Goal: Find specific page/section: Find specific page/section

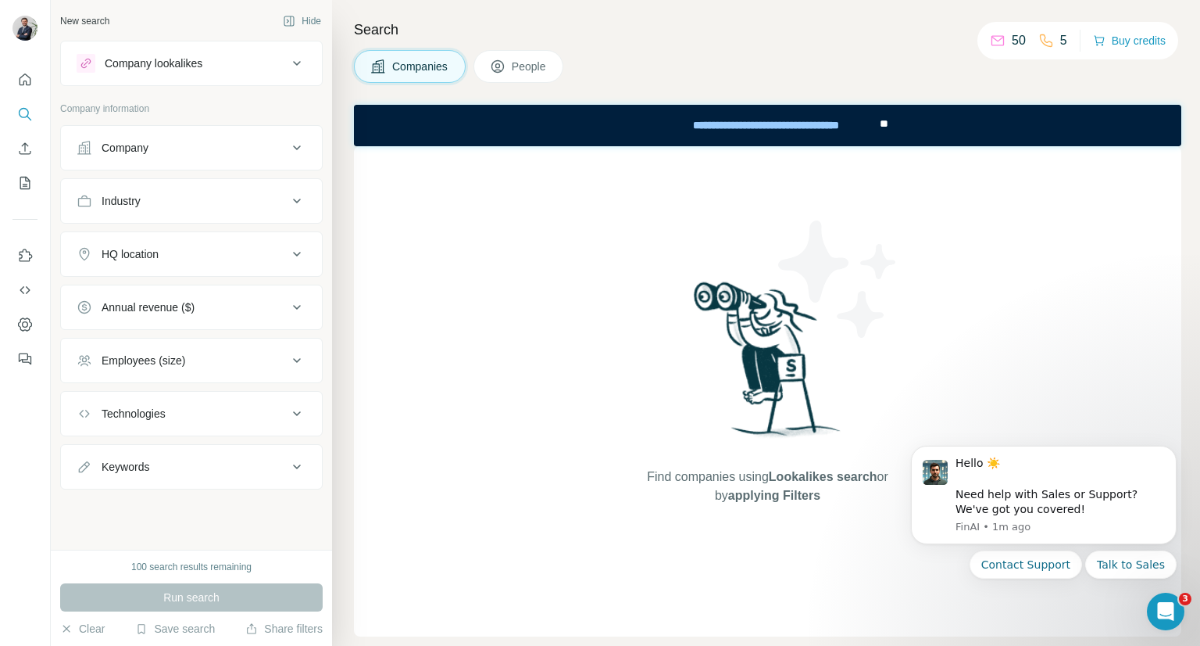
click at [1114, 214] on div "Find companies using Lookalikes search or by applying Filters" at bounding box center [768, 391] width 828 height 490
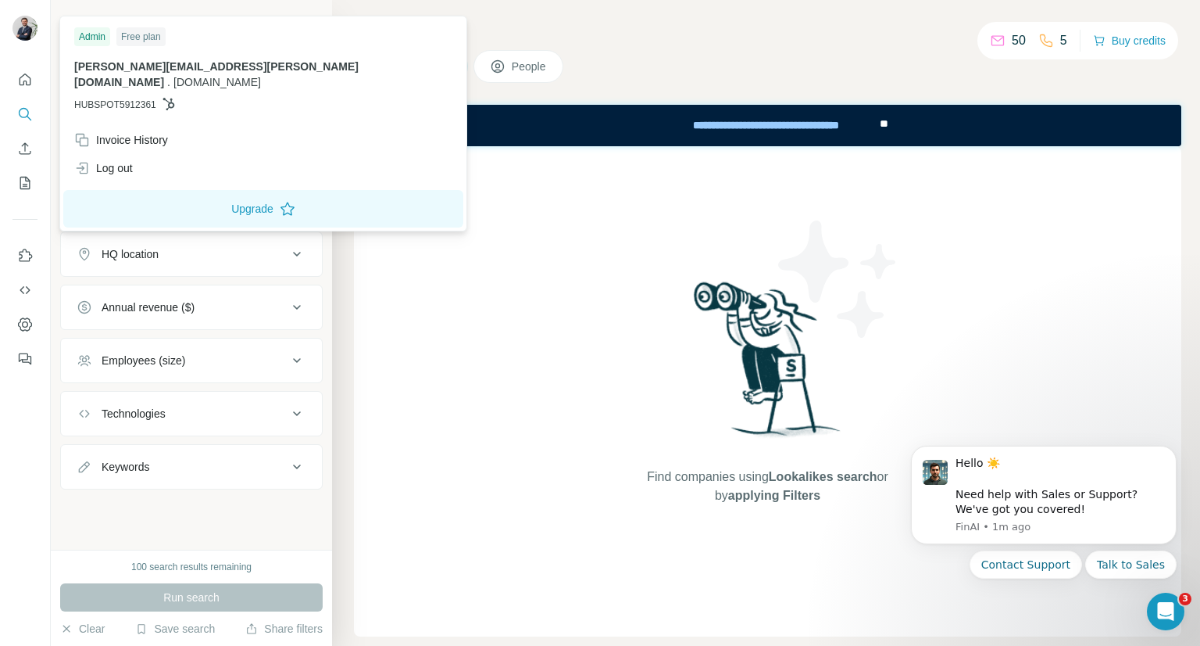
click at [23, 26] on img at bounding box center [25, 28] width 25 height 25
click at [25, 84] on icon "Quick start" at bounding box center [25, 80] width 16 height 16
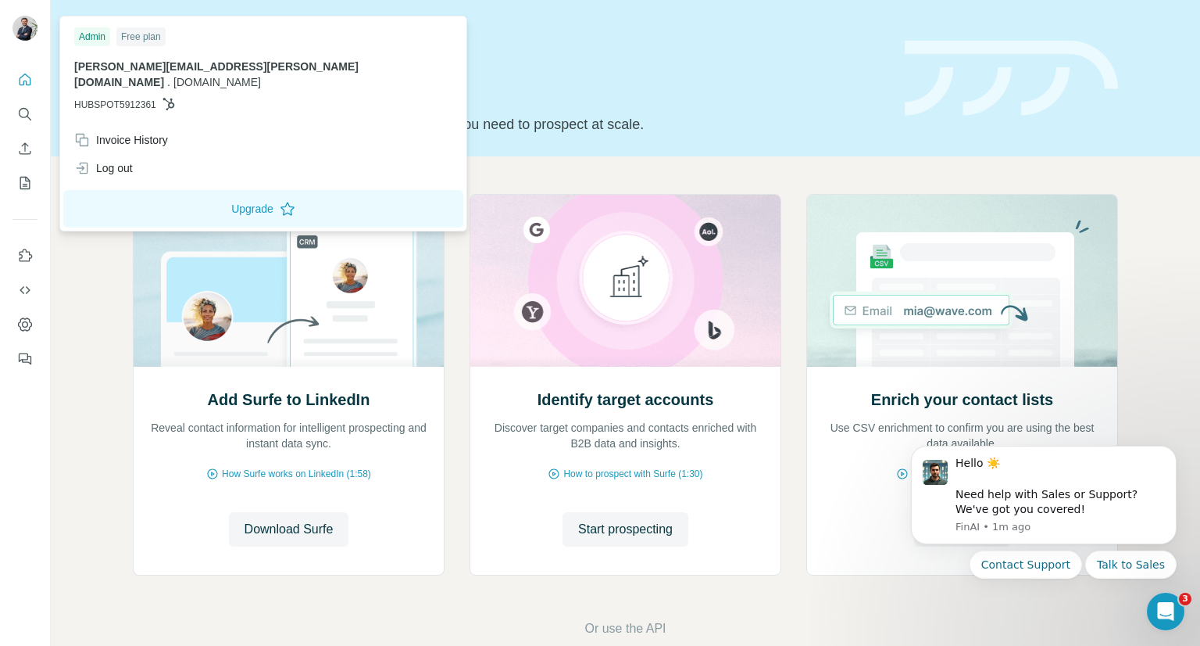
click at [30, 32] on img at bounding box center [25, 28] width 25 height 25
click at [22, 79] on icon "Quick start" at bounding box center [25, 80] width 16 height 16
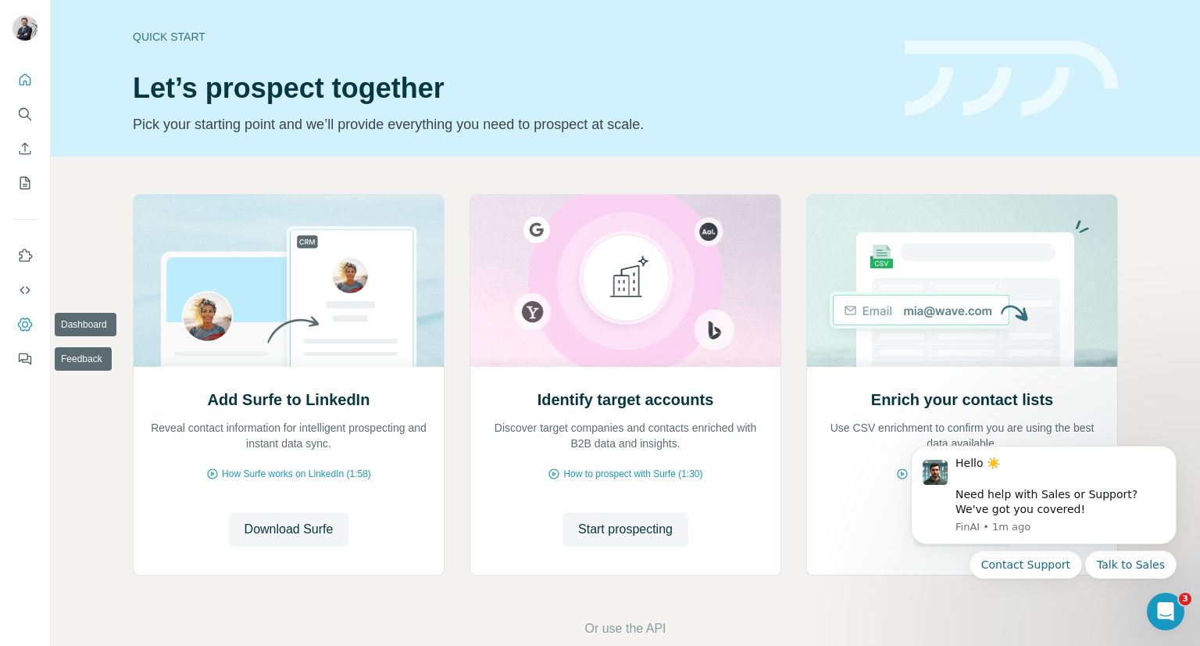
click at [23, 320] on icon "Dashboard" at bounding box center [25, 325] width 16 height 16
